Goal: Task Accomplishment & Management: Manage account settings

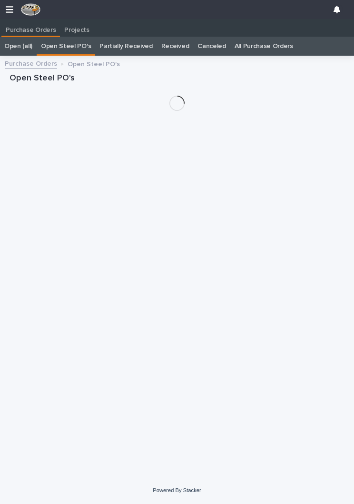
scroll to position [0, 4]
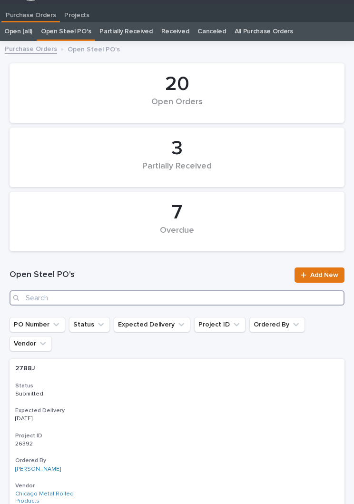
click at [195, 292] on input "Search" at bounding box center [177, 297] width 335 height 15
type input "2851"
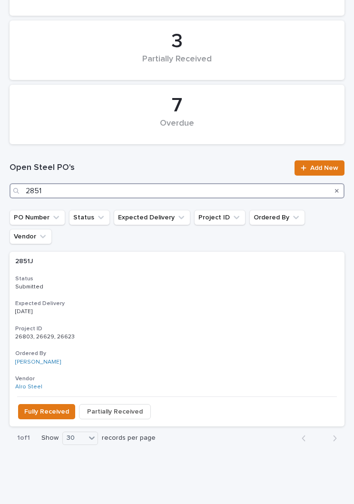
scroll to position [121, 0]
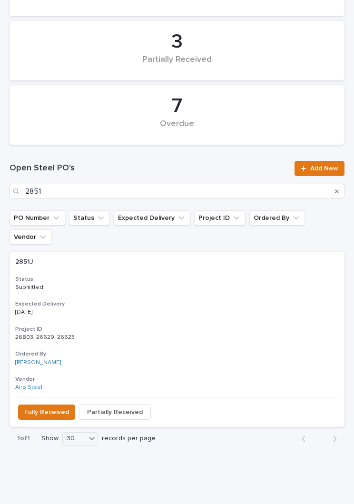
click at [173, 280] on div "2851J 2851J Status Submitted Expected Delivery [DATE] Project ID 26803, 26629, …" at bounding box center [177, 324] width 335 height 145
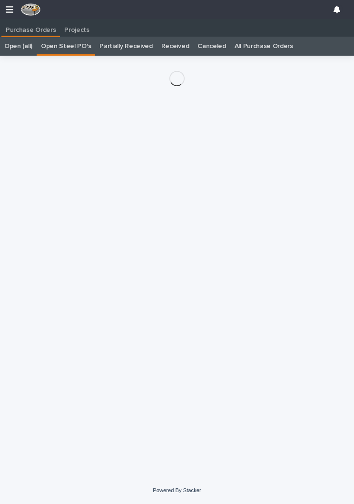
scroll to position [15, 0]
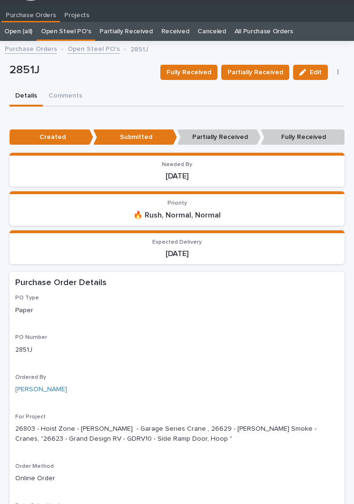
click at [259, 70] on span "Partially Received" at bounding box center [256, 73] width 56 height 10
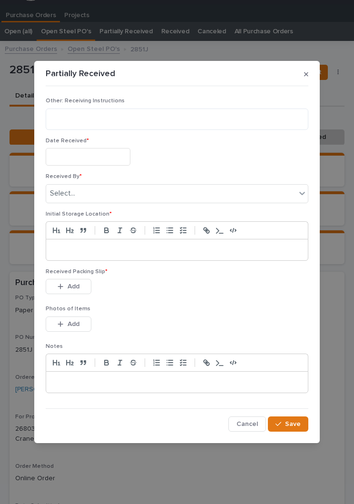
click at [83, 154] on input "text" at bounding box center [88, 157] width 85 height 18
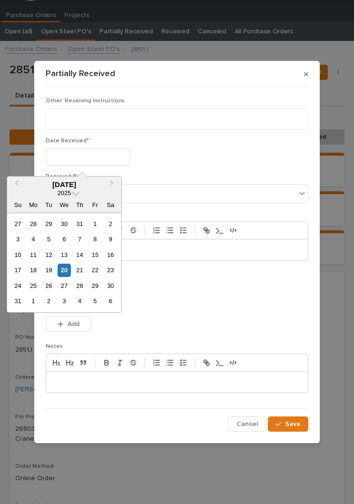
click at [69, 271] on div "20" at bounding box center [64, 270] width 13 height 13
type input "**********"
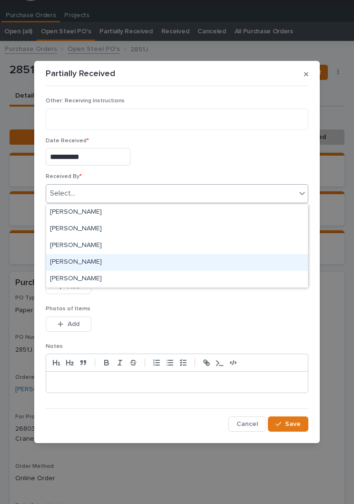
click at [97, 258] on div "[PERSON_NAME]" at bounding box center [177, 262] width 262 height 17
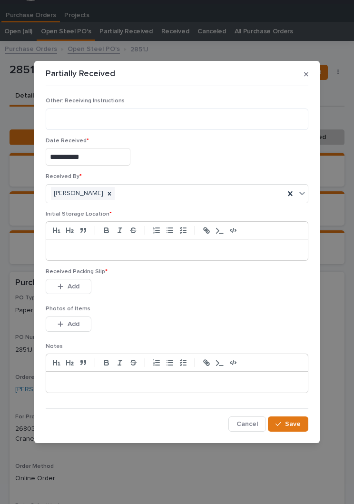
click at [155, 251] on p at bounding box center [177, 250] width 248 height 10
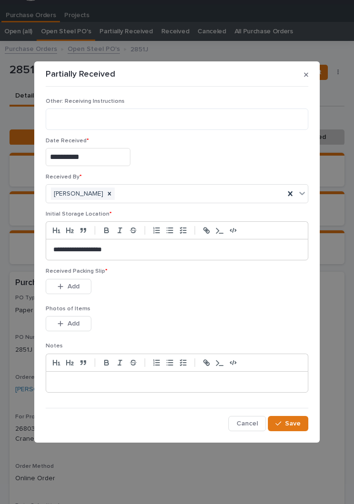
click at [194, 305] on div "Received Packing Slip * This file cannot be opened Download File Add" at bounding box center [177, 286] width 263 height 37
click at [201, 299] on div "Received Packing Slip * This file cannot be opened Download File Add" at bounding box center [177, 286] width 263 height 37
click at [77, 287] on span "Add" at bounding box center [74, 286] width 12 height 7
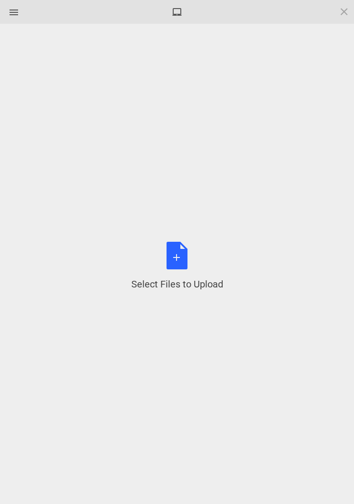
click at [187, 258] on div "Select Files to Upload or Drag and Drop, Copy and Paste Files" at bounding box center [177, 266] width 92 height 49
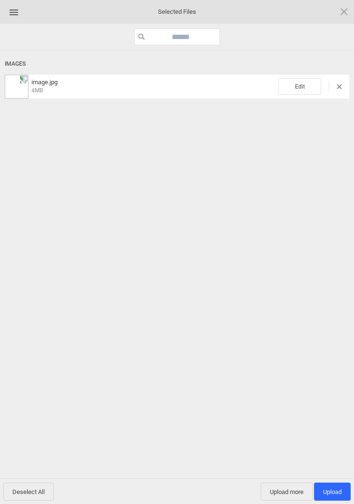
click at [305, 84] on span "Edit" at bounding box center [300, 86] width 43 height 17
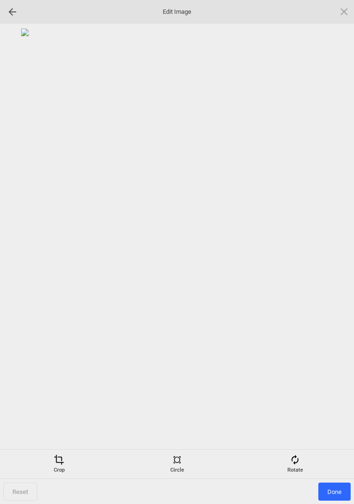
click at [301, 461] on div "Rotate" at bounding box center [295, 464] width 113 height 19
click at [331, 249] on div at bounding box center [333, 252] width 24 height 24
click at [331, 247] on div at bounding box center [333, 252] width 24 height 24
click at [334, 242] on div at bounding box center [333, 252] width 24 height 24
click at [329, 242] on div at bounding box center [333, 252] width 24 height 24
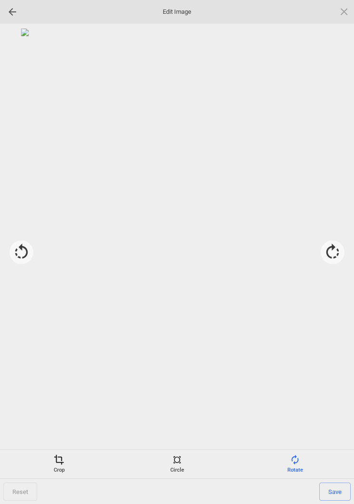
click at [338, 492] on span "Save" at bounding box center [334, 492] width 31 height 18
click at [338, 495] on span "Done" at bounding box center [335, 492] width 32 height 18
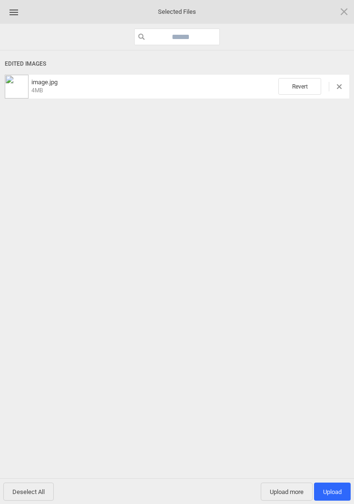
click at [334, 493] on span "Upload 1" at bounding box center [332, 491] width 19 height 7
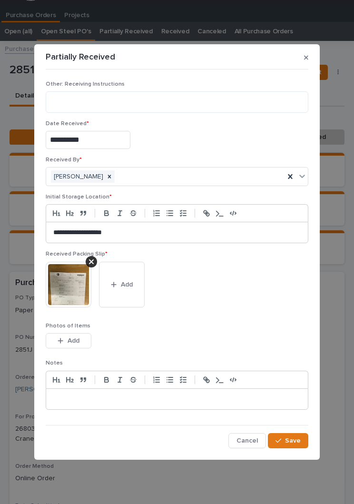
click at [294, 441] on span "Save" at bounding box center [293, 441] width 16 height 7
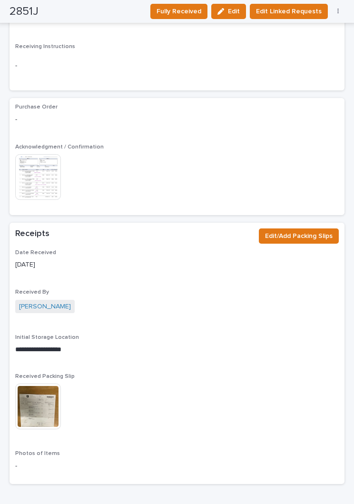
scroll to position [875, 0]
click at [312, 231] on span "Edit/Add Packing Slips" at bounding box center [299, 236] width 68 height 10
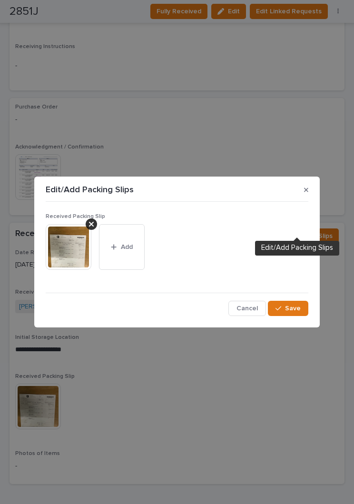
click at [123, 259] on button "Add" at bounding box center [122, 247] width 46 height 46
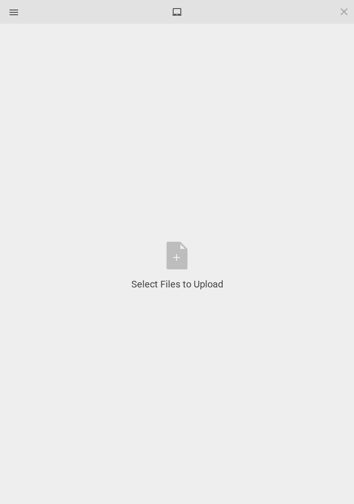
click at [183, 261] on div "Select Files to Upload or Drag and Drop, Copy and Paste Files" at bounding box center [177, 266] width 92 height 49
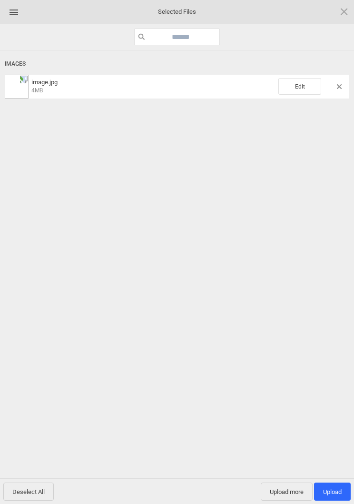
click at [299, 88] on span "Edit" at bounding box center [300, 86] width 43 height 17
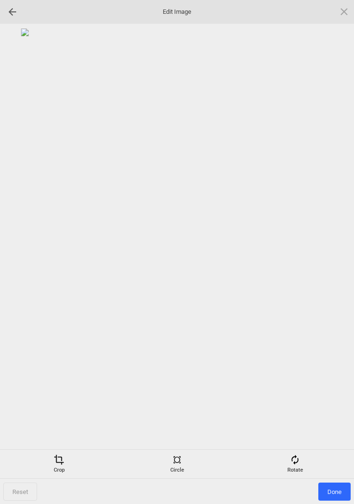
click at [299, 461] on span at bounding box center [295, 460] width 10 height 10
click at [335, 243] on div at bounding box center [333, 252] width 24 height 24
click at [333, 249] on div at bounding box center [333, 252] width 24 height 24
click at [337, 242] on div at bounding box center [333, 252] width 24 height 24
click at [336, 247] on div at bounding box center [333, 252] width 24 height 24
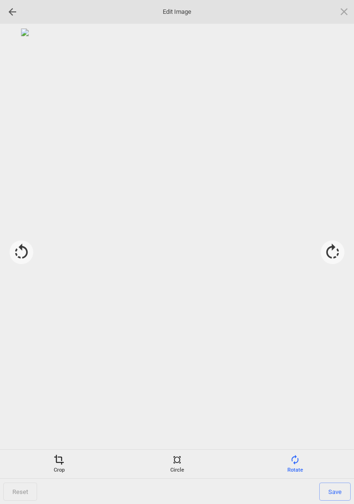
click at [338, 493] on span "Save" at bounding box center [334, 492] width 31 height 18
click at [333, 492] on span "Done" at bounding box center [335, 492] width 32 height 18
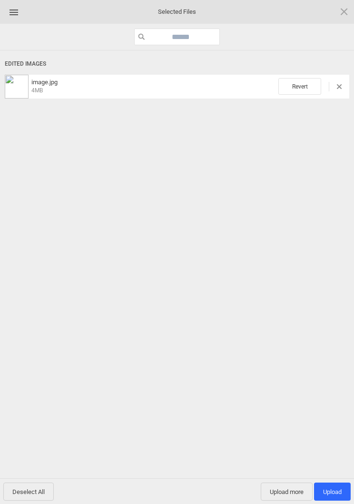
click at [341, 491] on span "Upload 1" at bounding box center [332, 491] width 19 height 7
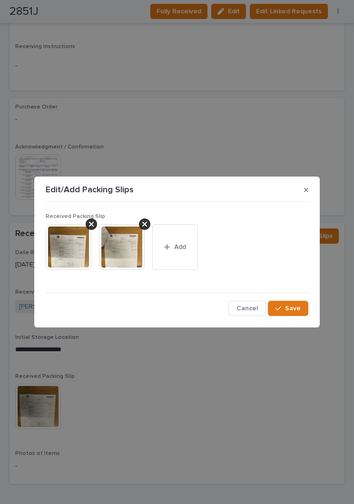
click at [291, 314] on button "Save" at bounding box center [288, 308] width 40 height 15
click at [292, 310] on span "Save" at bounding box center [293, 308] width 16 height 7
click at [309, 179] on section "Edit/Add Packing Slips Received Packing Slip This file cannot be opened Downloa…" at bounding box center [177, 252] width 286 height 150
click at [309, 177] on section "Edit/Add Packing Slips Received Packing Slip This file cannot be opened Downloa…" at bounding box center [177, 252] width 286 height 150
click at [312, 189] on button "button" at bounding box center [306, 189] width 12 height 15
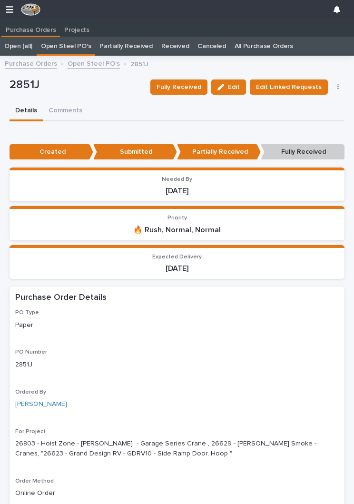
scroll to position [0, 0]
click at [221, 156] on p "Partially Received" at bounding box center [219, 152] width 84 height 16
click at [227, 146] on p "Partially Received" at bounding box center [219, 152] width 84 height 16
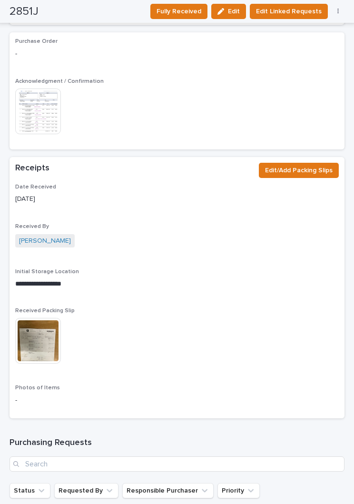
scroll to position [940, 0]
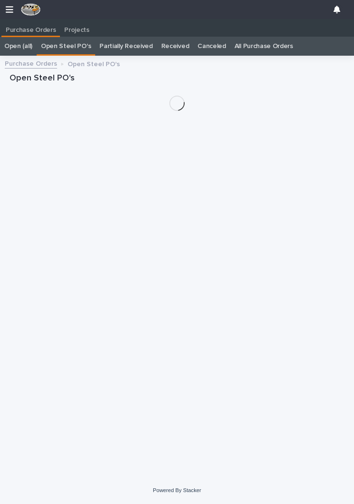
scroll to position [15, 0]
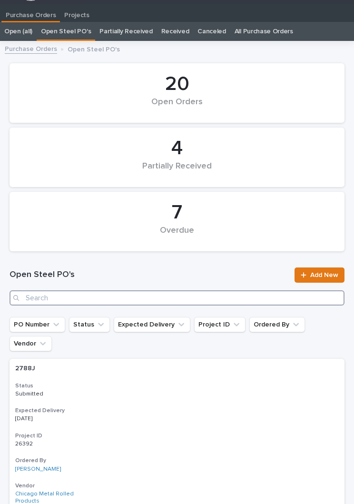
click at [226, 300] on input "Search" at bounding box center [177, 297] width 335 height 15
type input "2851"
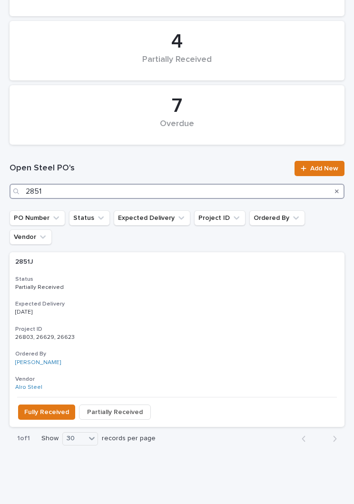
scroll to position [121, 0]
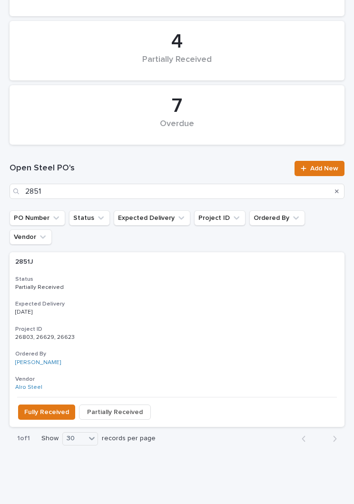
click at [199, 309] on p "[DATE]" at bounding box center [177, 312] width 324 height 7
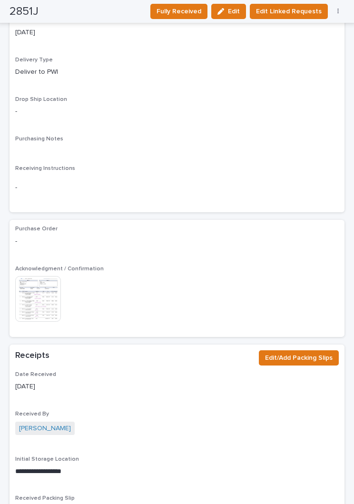
scroll to position [753, 0]
click at [305, 353] on span "Edit/Add Packing Slips" at bounding box center [299, 358] width 68 height 10
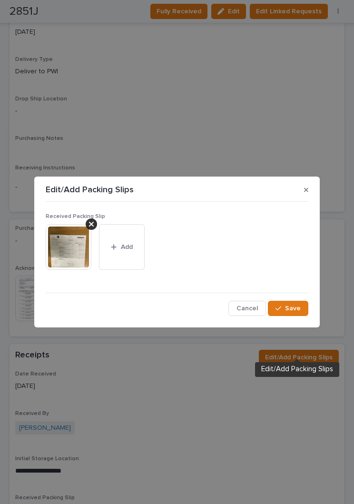
click at [124, 252] on button "Add" at bounding box center [122, 247] width 46 height 46
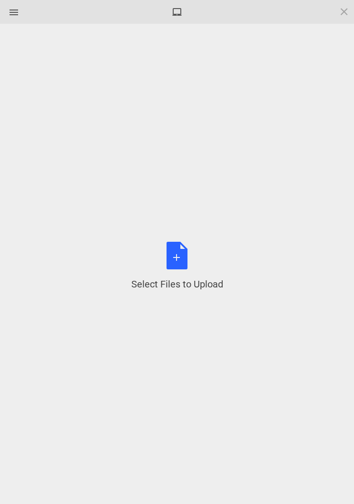
click at [193, 269] on div "Select Files to Upload or Drag and Drop, Copy and Paste Files" at bounding box center [177, 266] width 92 height 49
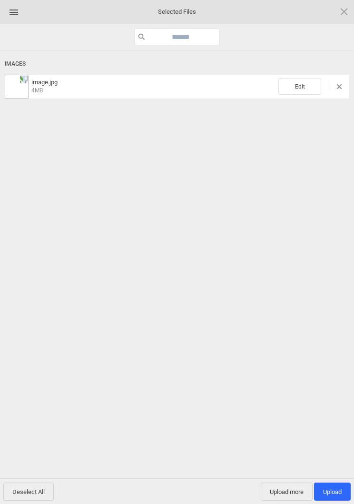
click at [311, 86] on span "Edit" at bounding box center [300, 86] width 43 height 17
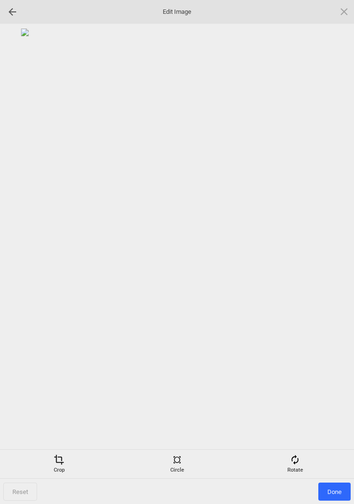
click at [302, 448] on div "Reset Done" at bounding box center [177, 266] width 354 height 485
click at [298, 471] on div "Rotate" at bounding box center [295, 464] width 113 height 19
click at [338, 254] on div at bounding box center [333, 252] width 24 height 24
click at [344, 242] on div at bounding box center [333, 252] width 24 height 24
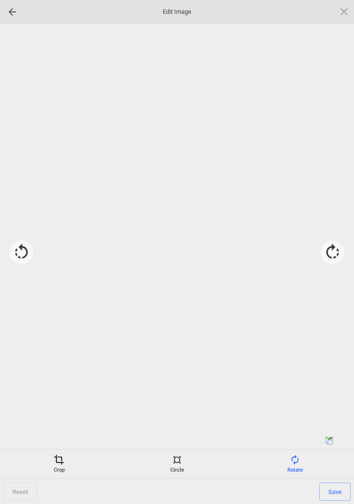
click at [341, 239] on div at bounding box center [177, 237] width 345 height 416
click at [337, 244] on div at bounding box center [333, 252] width 24 height 24
click at [338, 494] on span "Save" at bounding box center [334, 492] width 31 height 18
click at [338, 494] on span "Done" at bounding box center [335, 492] width 32 height 18
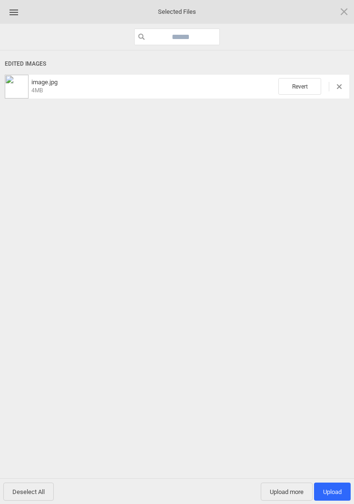
click at [332, 488] on span "Upload 1" at bounding box center [332, 491] width 19 height 7
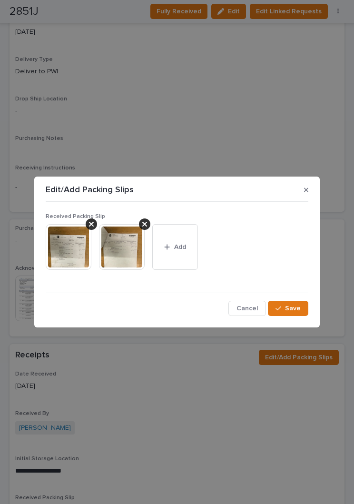
click at [295, 303] on button "Save" at bounding box center [288, 308] width 40 height 15
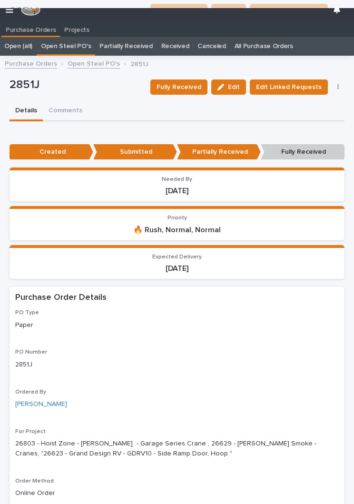
scroll to position [-6, 0]
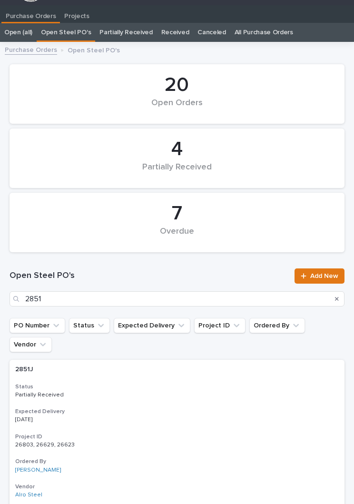
scroll to position [15, 0]
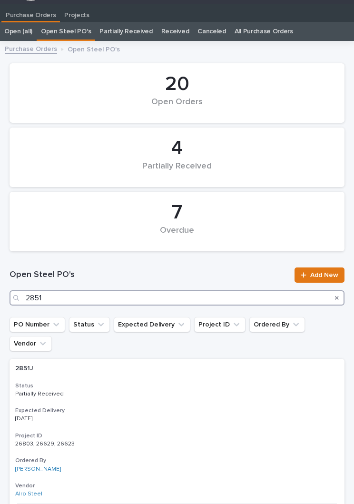
click at [160, 294] on input "2851" at bounding box center [177, 297] width 335 height 15
type input "2846"
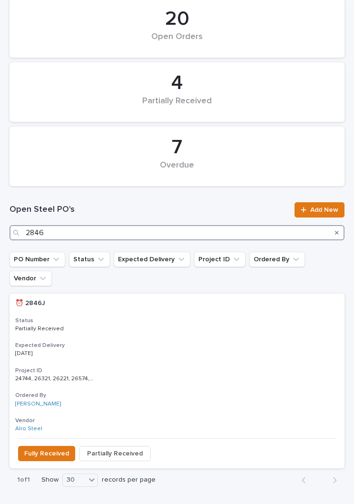
scroll to position [79, 0]
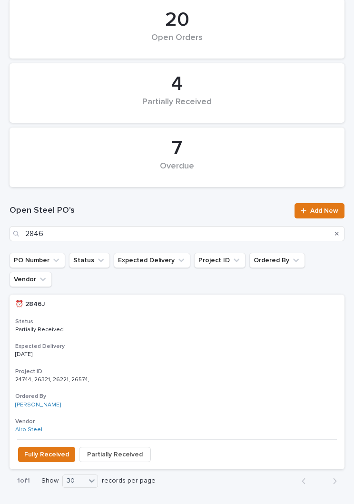
click at [175, 318] on h3 "Status" at bounding box center [177, 322] width 324 height 8
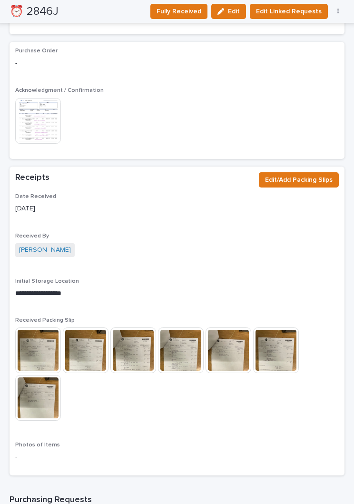
scroll to position [969, 0]
click at [310, 175] on span "Edit/Add Packing Slips" at bounding box center [299, 180] width 68 height 10
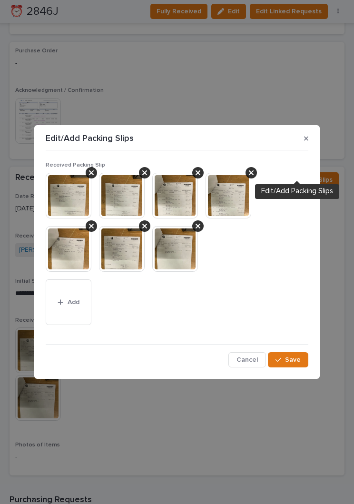
click at [82, 307] on button "Add" at bounding box center [69, 302] width 46 height 46
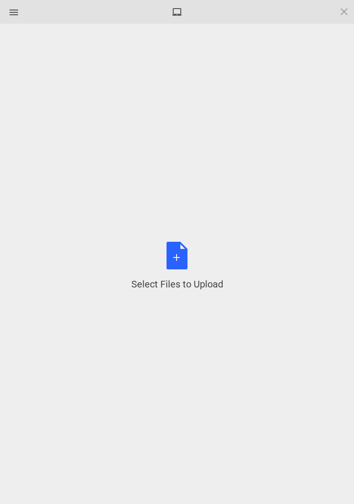
click at [183, 262] on div "Select Files to Upload or Drag and Drop, Copy and Paste Files" at bounding box center [177, 266] width 92 height 49
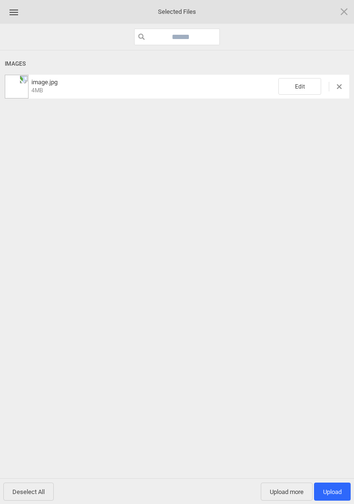
click at [307, 81] on span "Edit" at bounding box center [300, 86] width 43 height 17
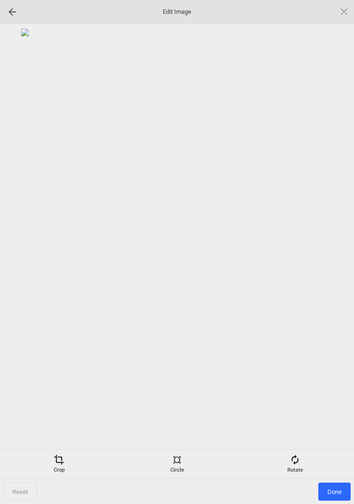
click at [300, 457] on div "Rotate" at bounding box center [295, 464] width 113 height 19
click at [333, 249] on div at bounding box center [333, 252] width 24 height 24
click at [333, 248] on div at bounding box center [333, 252] width 24 height 24
click at [328, 254] on div at bounding box center [333, 252] width 24 height 24
click at [329, 246] on div at bounding box center [333, 252] width 24 height 24
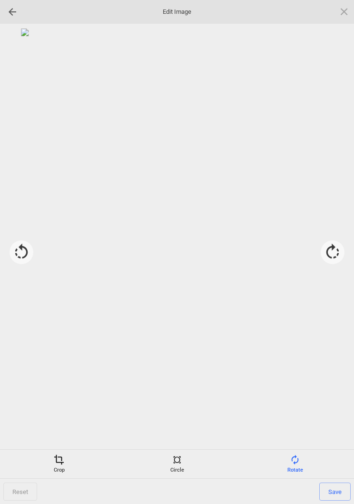
click at [340, 492] on span "Save" at bounding box center [334, 492] width 31 height 18
click at [333, 493] on span "Done" at bounding box center [335, 492] width 32 height 18
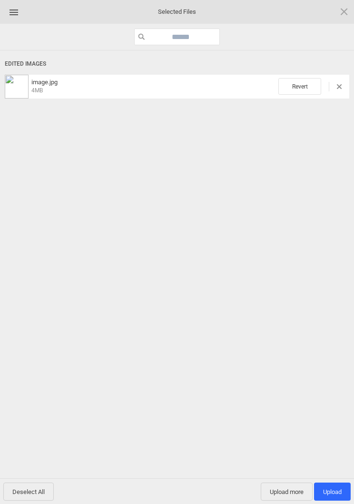
click at [333, 491] on span "Upload 1" at bounding box center [332, 491] width 19 height 7
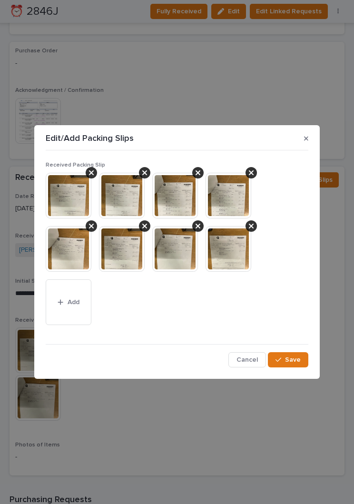
click at [292, 363] on button "Save" at bounding box center [288, 359] width 40 height 15
